Goal: Task Accomplishment & Management: Use online tool/utility

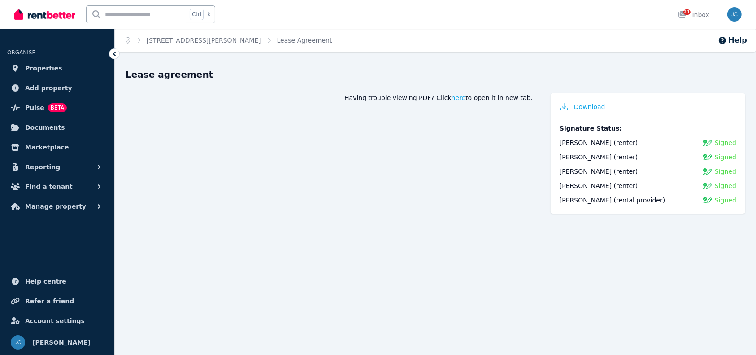
click at [55, 206] on span "Manage property" at bounding box center [55, 206] width 61 height 11
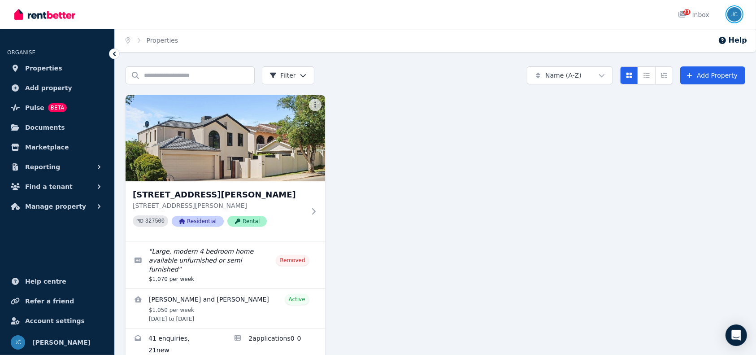
click at [730, 13] on img "button" at bounding box center [734, 14] width 14 height 14
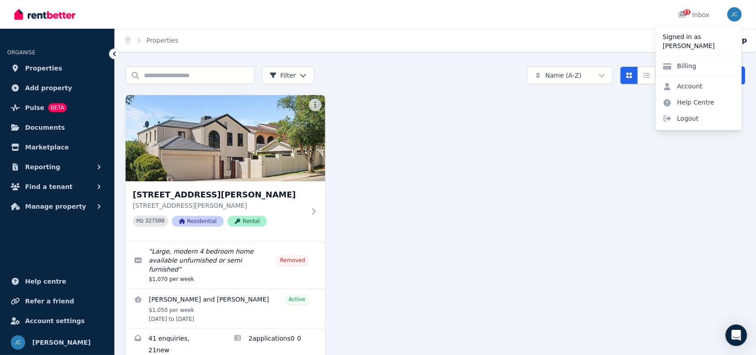
click at [583, 168] on div "154A Reynolds Road, Mount Pleasant 154A Reynolds Road, Mount Pleasant WA 6153 P…" at bounding box center [436, 228] width 620 height 266
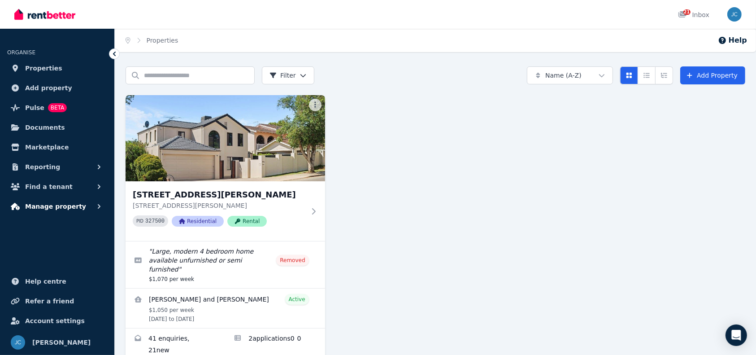
click at [81, 206] on button "Manage property" at bounding box center [57, 206] width 100 height 18
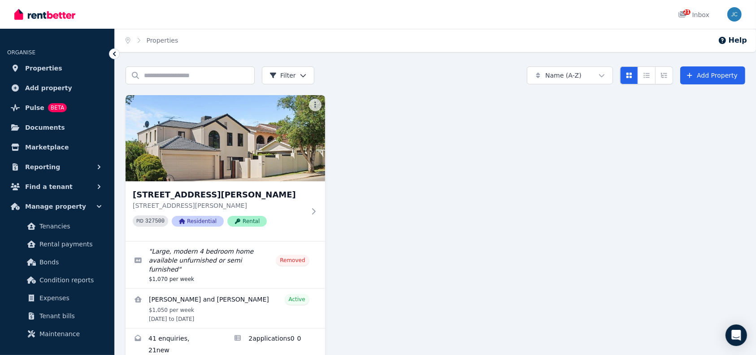
click at [384, 192] on div "154A Reynolds Road, Mount Pleasant 154A Reynolds Road, Mount Pleasant WA 6153 P…" at bounding box center [436, 228] width 620 height 266
click at [65, 273] on link "Condition reports" at bounding box center [57, 280] width 93 height 18
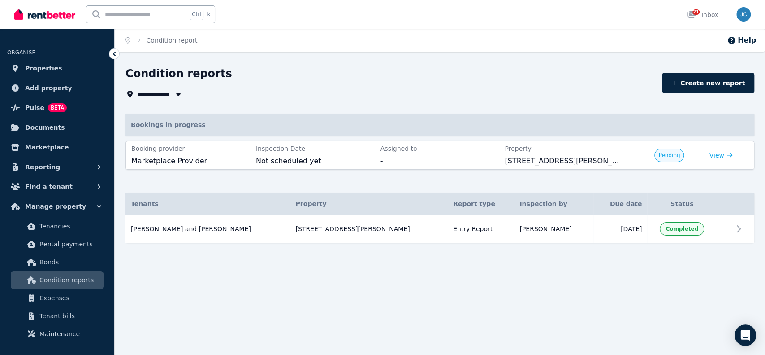
click at [452, 265] on div "**********" at bounding box center [440, 170] width 651 height 208
click at [692, 82] on link "Create new report" at bounding box center [708, 83] width 92 height 21
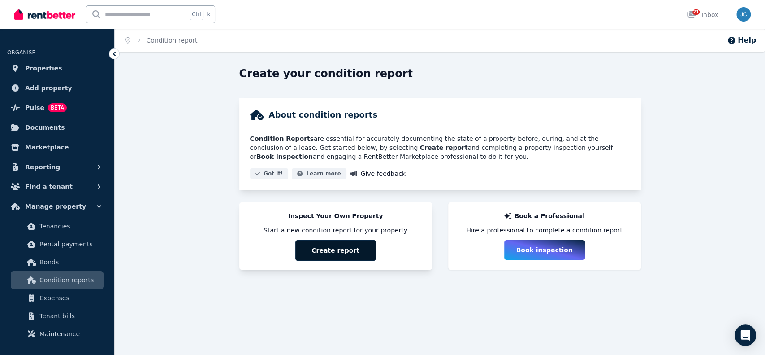
click at [356, 251] on button "Create report" at bounding box center [335, 250] width 81 height 21
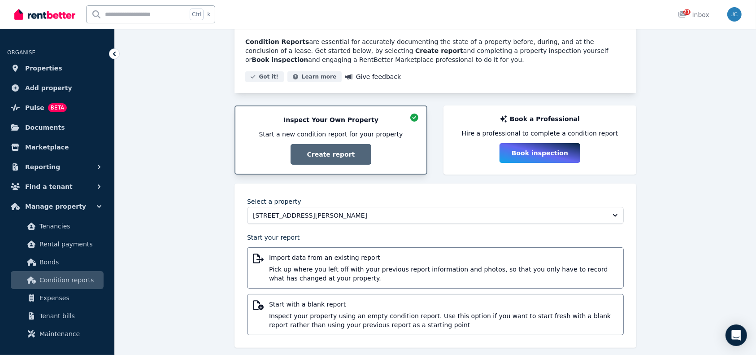
scroll to position [105, 0]
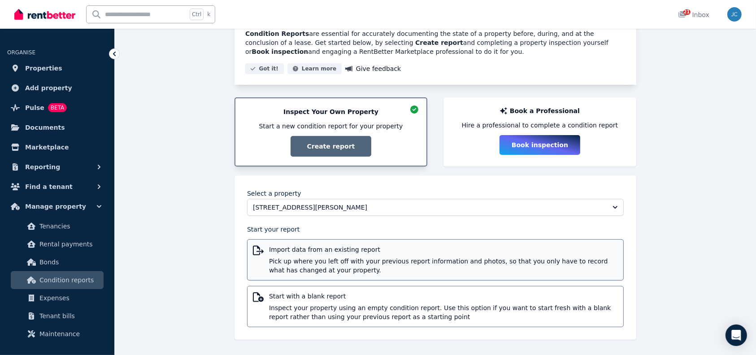
click at [399, 264] on span "Pick up where you left off with your previous report information and photos, so…" at bounding box center [443, 265] width 349 height 18
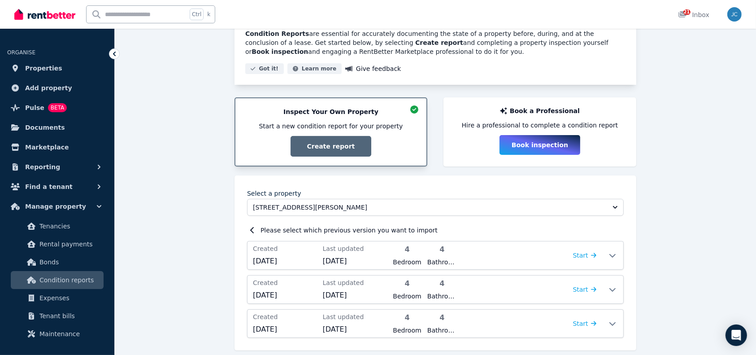
scroll to position [116, 0]
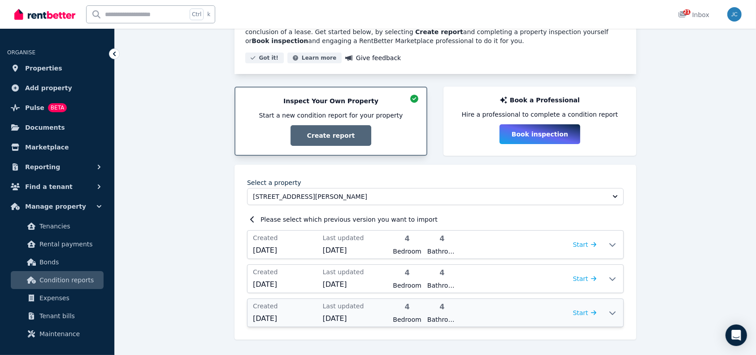
click at [616, 314] on icon at bounding box center [612, 312] width 11 height 7
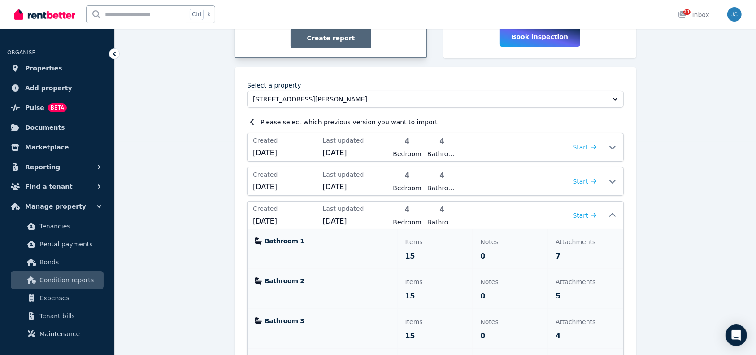
scroll to position [187, 0]
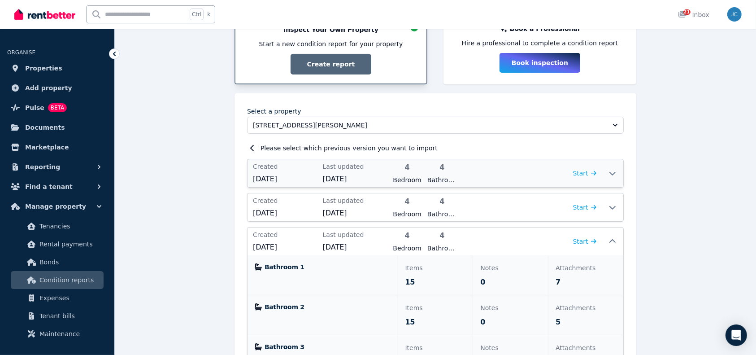
click at [613, 172] on icon at bounding box center [612, 172] width 11 height 7
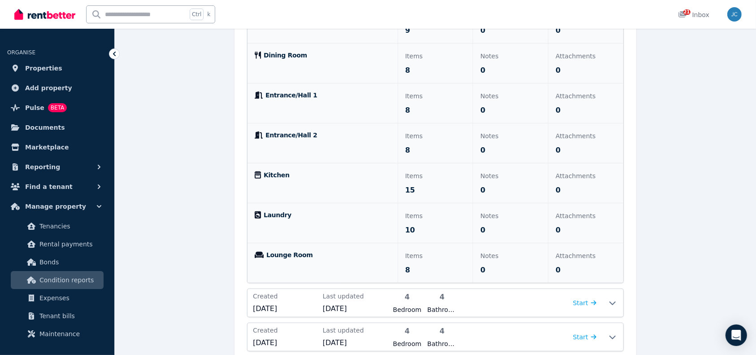
scroll to position [673, 0]
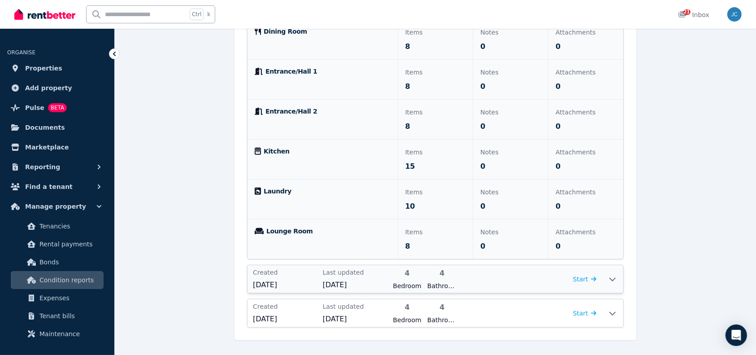
click at [611, 278] on icon at bounding box center [612, 280] width 6 height 4
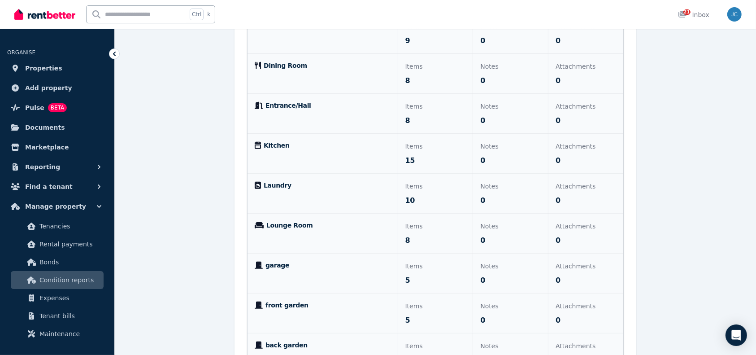
scroll to position [793, 0]
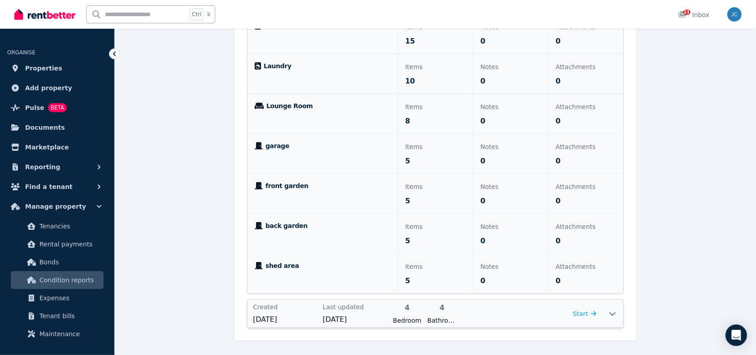
click at [613, 312] on icon at bounding box center [612, 314] width 6 height 4
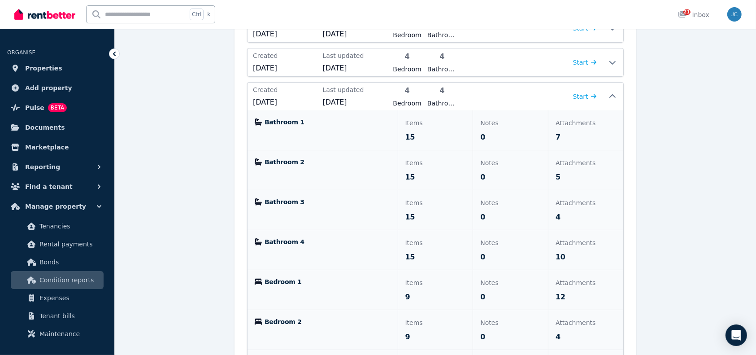
scroll to position [299, 0]
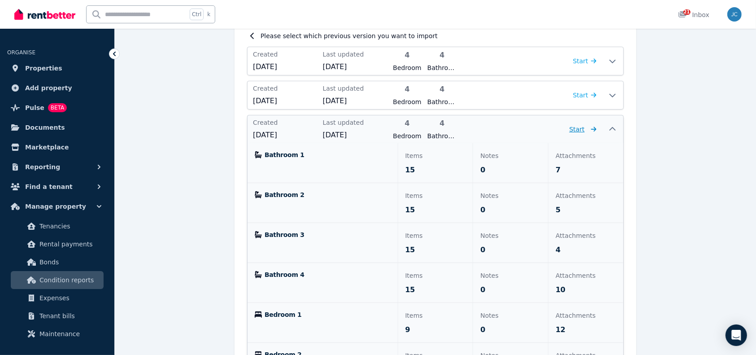
click at [585, 129] on span "Start" at bounding box center [582, 129] width 27 height 11
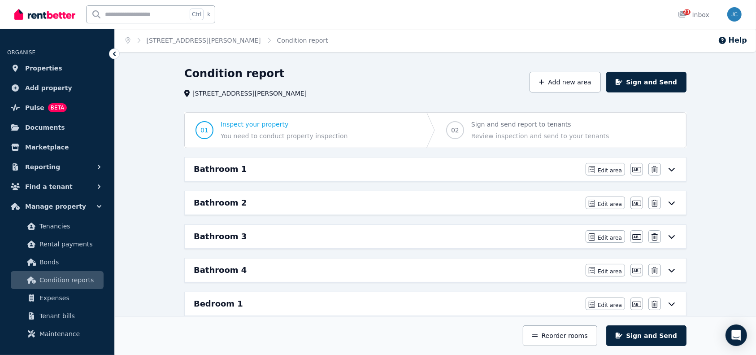
click at [674, 168] on icon at bounding box center [672, 170] width 6 height 4
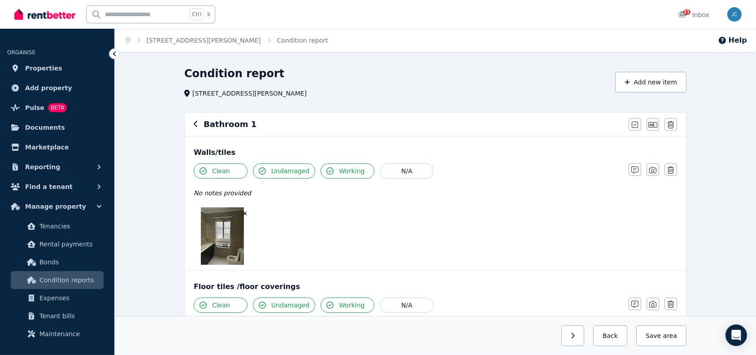
click at [321, 213] on div at bounding box center [407, 235] width 426 height 57
click at [501, 83] on div "Condition report 154A Reynolds Road, Mount Pleasant" at bounding box center [397, 81] width 426 height 31
click at [195, 121] on icon "button" at bounding box center [196, 123] width 4 height 7
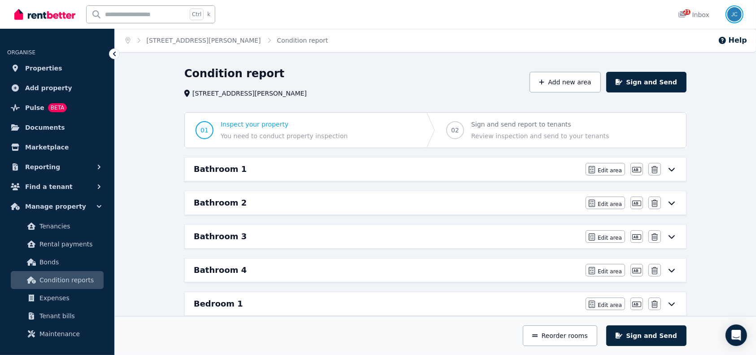
click at [732, 16] on img "button" at bounding box center [734, 14] width 14 height 14
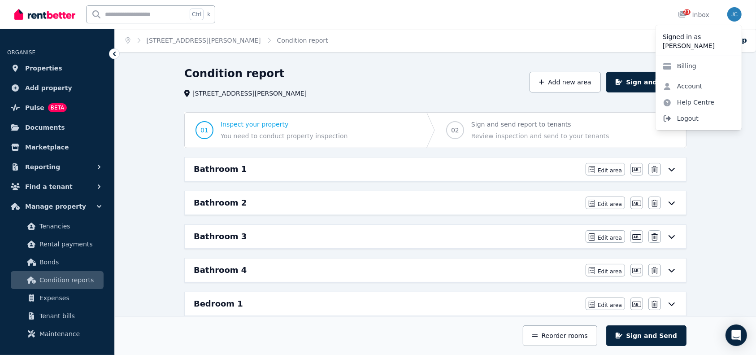
click at [674, 121] on span "Logout" at bounding box center [699, 118] width 86 height 16
